Goal: Task Accomplishment & Management: Complete application form

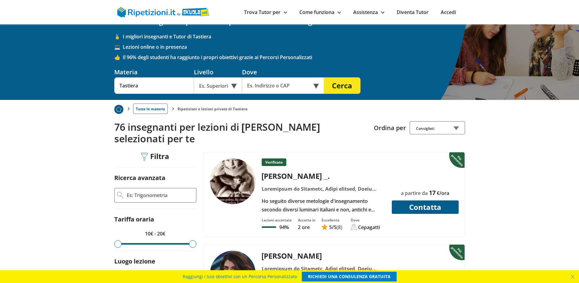
scroll to position [61, 0]
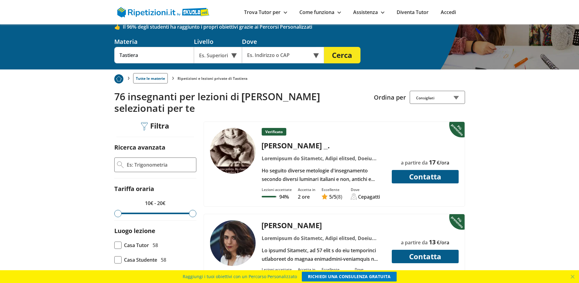
click at [234, 234] on img at bounding box center [233, 243] width 46 height 46
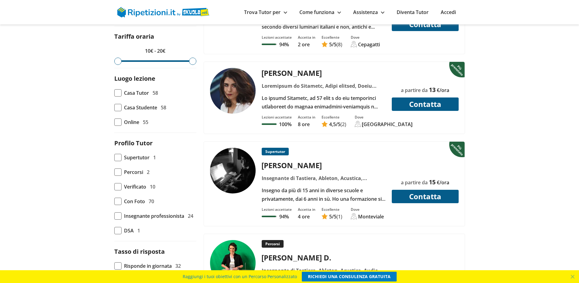
scroll to position [243, 0]
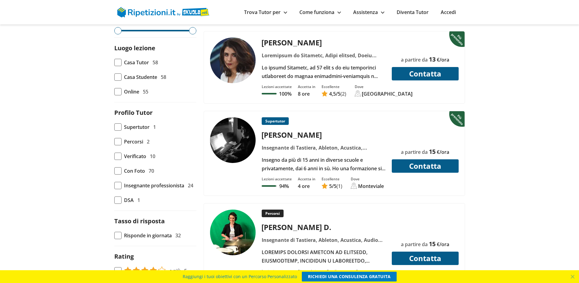
click at [236, 43] on img at bounding box center [233, 60] width 46 height 46
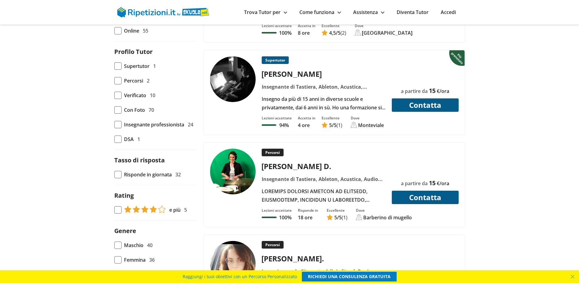
scroll to position [274, 0]
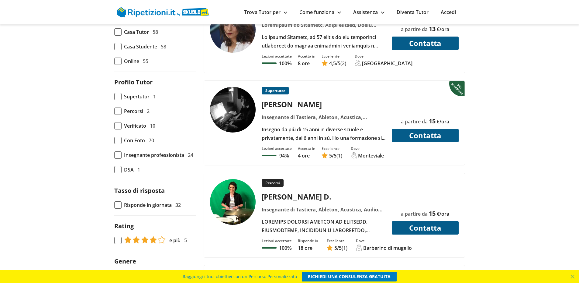
click at [304, 113] on div "Insegnante di Tastiera, Ableton, Acustica, Armonia, Basso, Chitarra acustica, C…" at bounding box center [323, 117] width 129 height 9
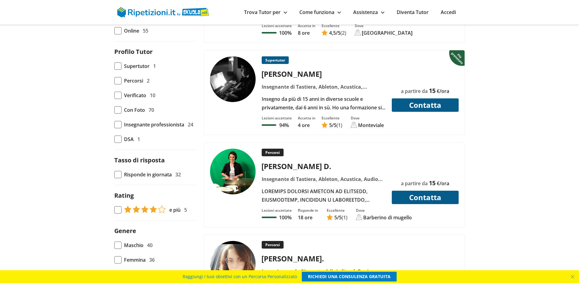
click at [239, 70] on img at bounding box center [233, 79] width 46 height 46
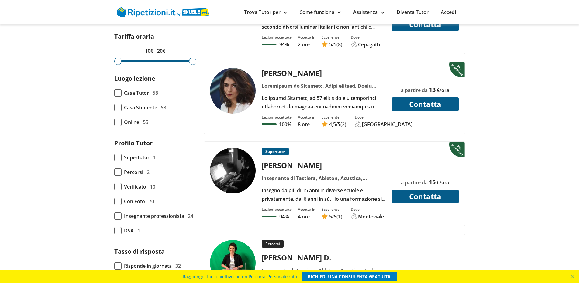
scroll to position [182, 0]
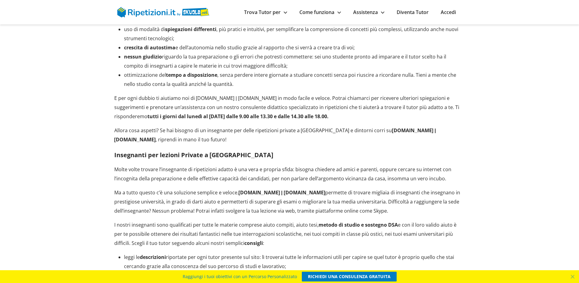
scroll to position [3773, 0]
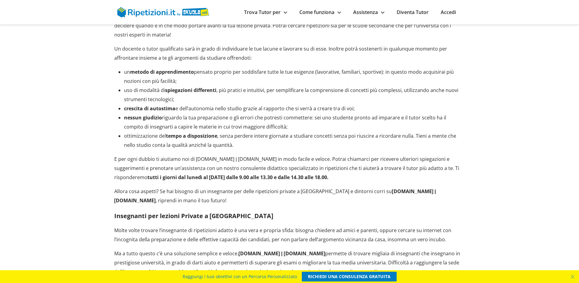
click at [206, 212] on h3 "Insegnanti per lezioni Private a Lecce" at bounding box center [289, 215] width 351 height 7
drag, startPoint x: 209, startPoint y: 189, endPoint x: 230, endPoint y: 196, distance: 21.9
click at [215, 212] on h3 "Insegnanti per lezioni Private a Lecce" at bounding box center [289, 215] width 351 height 7
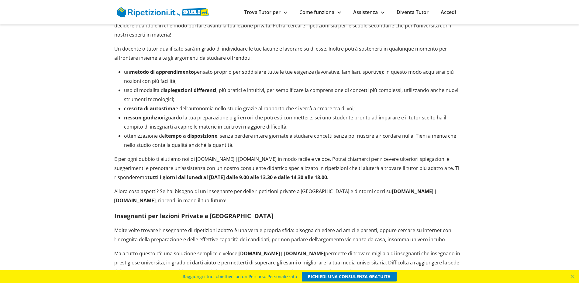
click at [331, 225] on p "Molte volte trovare l’insegnante di ripetizioni adatto è una vera e propria sfi…" at bounding box center [289, 234] width 351 height 18
click at [334, 225] on p "Molte volte trovare l’insegnante di ripetizioni adatto è una vera e propria sfi…" at bounding box center [289, 234] width 351 height 18
click at [335, 225] on p "Molte volte trovare l’insegnante di ripetizioni adatto è una vera e propria sfi…" at bounding box center [289, 234] width 351 height 18
click at [132, 212] on h3 "Insegnanti per lezioni Private a Lecce" at bounding box center [289, 215] width 351 height 7
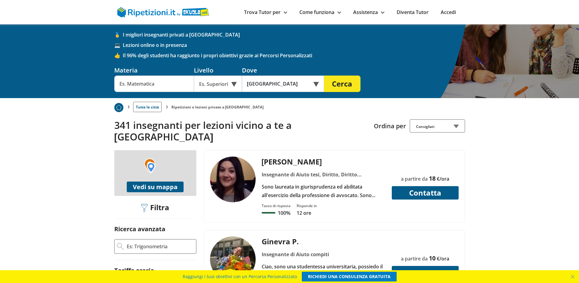
scroll to position [0, 0]
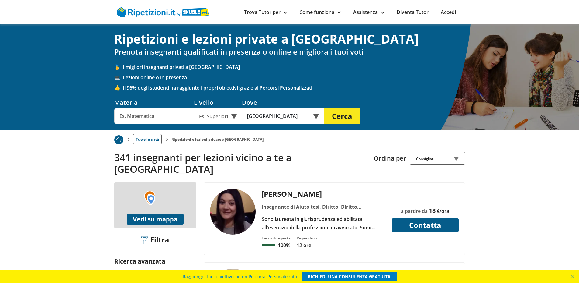
click at [316, 115] on div "Online o in presenza" at bounding box center [283, 116] width 82 height 16
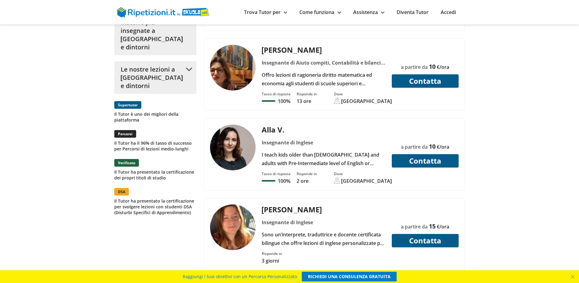
scroll to position [700, 0]
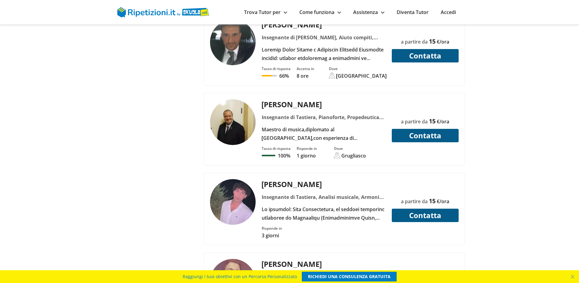
scroll to position [2007, 0]
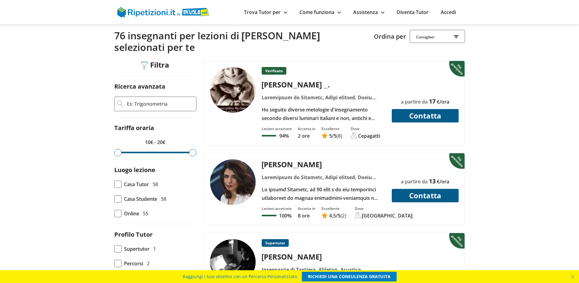
click at [234, 170] on img at bounding box center [233, 182] width 46 height 46
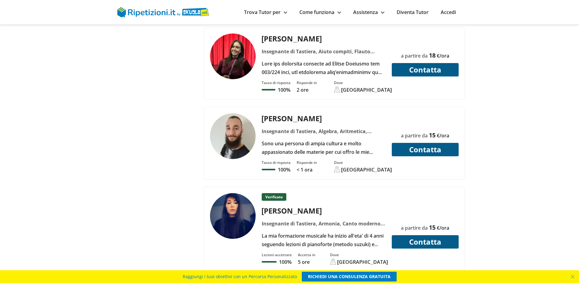
scroll to position [1490, 0]
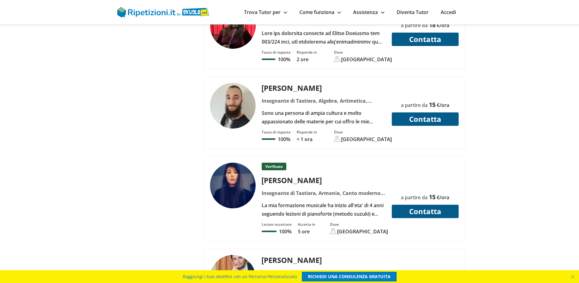
click at [426, 204] on button "Contatta" at bounding box center [425, 210] width 67 height 13
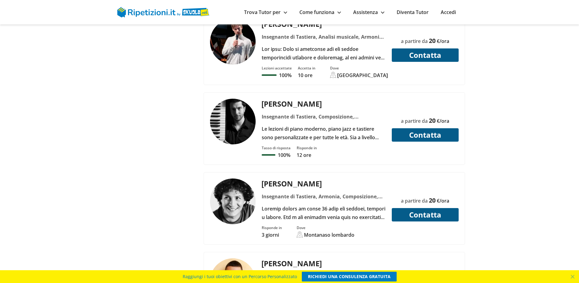
scroll to position [1125, 0]
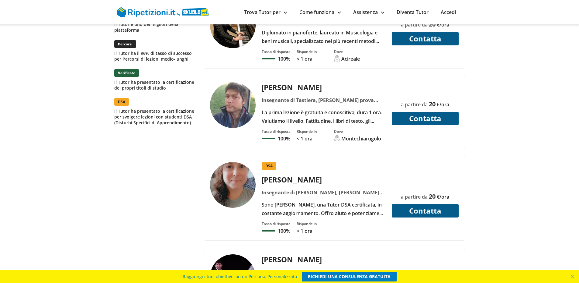
scroll to position [760, 0]
